Goal: Use online tool/utility: Utilize a website feature to perform a specific function

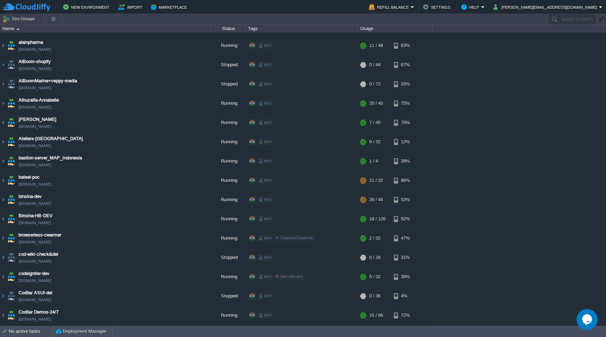
scroll to position [74, 0]
click at [4, 218] on img at bounding box center [3, 218] width 6 height 19
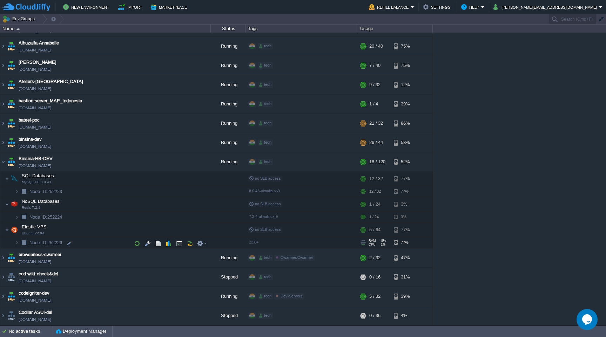
scroll to position [134, 0]
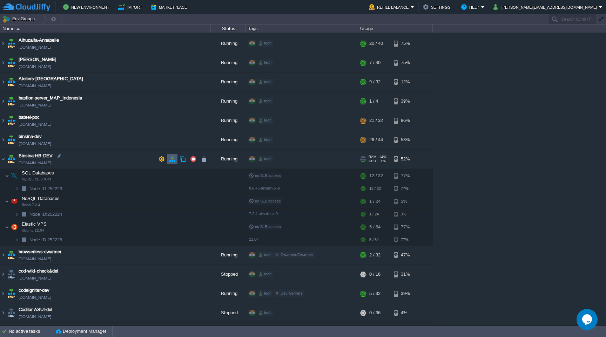
click at [167, 158] on td at bounding box center [172, 159] width 11 height 11
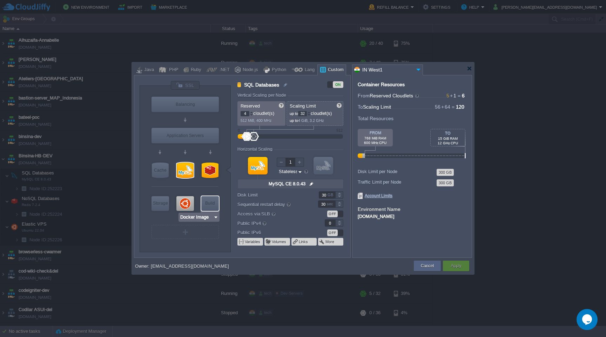
type input "Redis 7.2.4"
click at [213, 171] on div at bounding box center [210, 170] width 17 height 15
type input "NoSQL Databases"
type input "1"
type input "24"
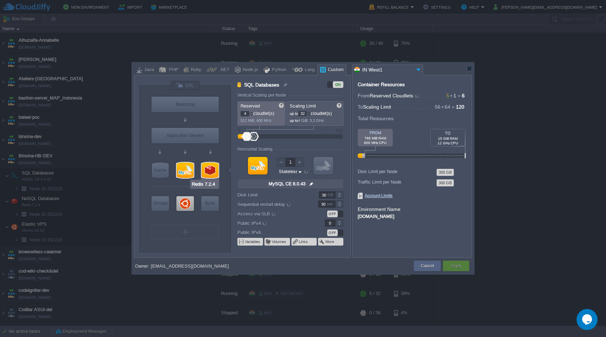
type input "Redis 7.2.4"
type input "null"
type input "7.2.4-almalinux-9"
drag, startPoint x: 307, startPoint y: 113, endPoint x: 300, endPoint y: 113, distance: 7.4
click at [300, 113] on input "24" at bounding box center [302, 113] width 9 height 5
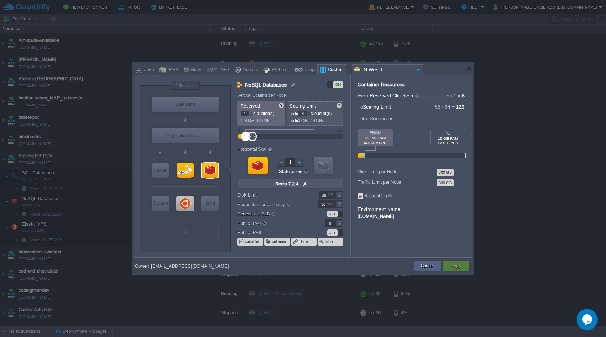
click at [430, 239] on div "Container Resources From Reserved Cloudlets 5 + 1 ... = 6 not added To Scaling …" at bounding box center [412, 166] width 120 height 183
type input "8"
click at [462, 265] on div "Apply" at bounding box center [456, 266] width 16 height 11
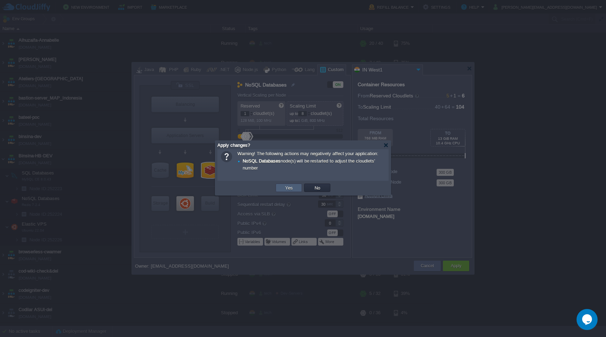
click at [284, 185] on button "Yes" at bounding box center [289, 188] width 12 height 6
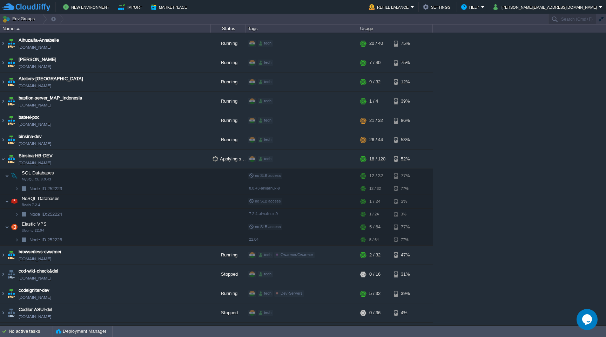
click at [449, 178] on div "1stdirectpools [DOMAIN_NAME] Stopped tech + Add to Env Group RAM 0% CPU 0% 0 / …" at bounding box center [303, 179] width 606 height 293
click at [169, 176] on button "button" at bounding box center [168, 176] width 6 height 6
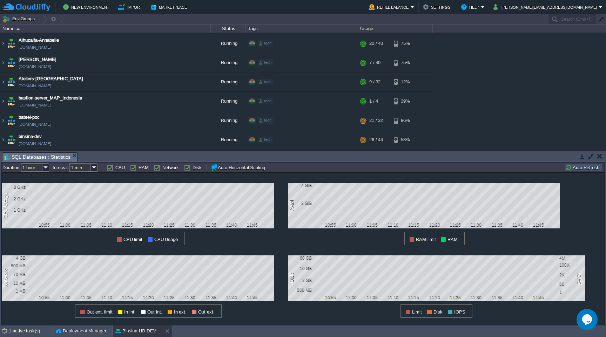
click at [41, 169] on input "1 hour" at bounding box center [31, 167] width 21 height 8
click at [38, 202] on div "1 day" at bounding box center [35, 203] width 27 height 9
type input "1 day"
type input "1 hour"
